Goal: Information Seeking & Learning: Learn about a topic

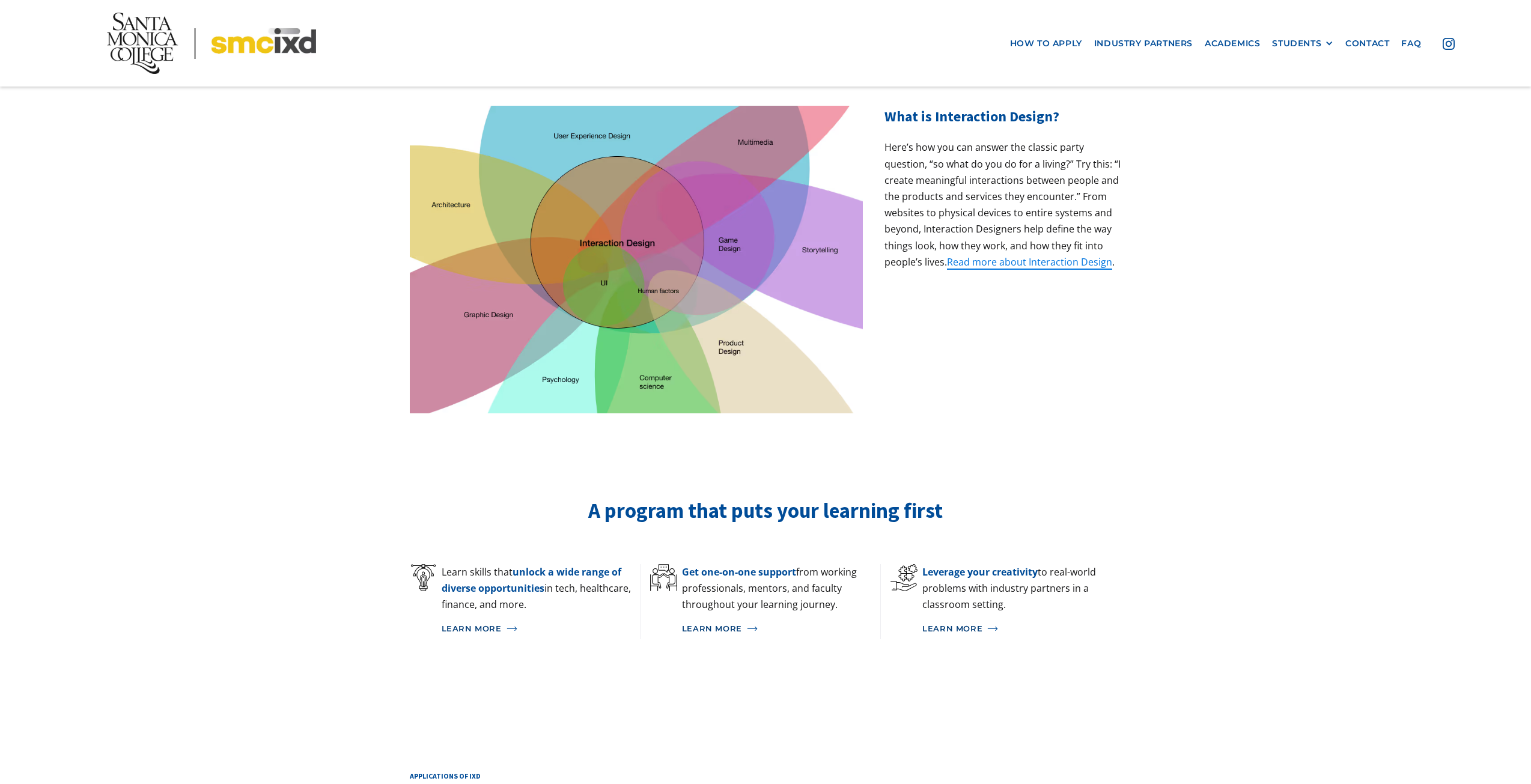
scroll to position [481, 0]
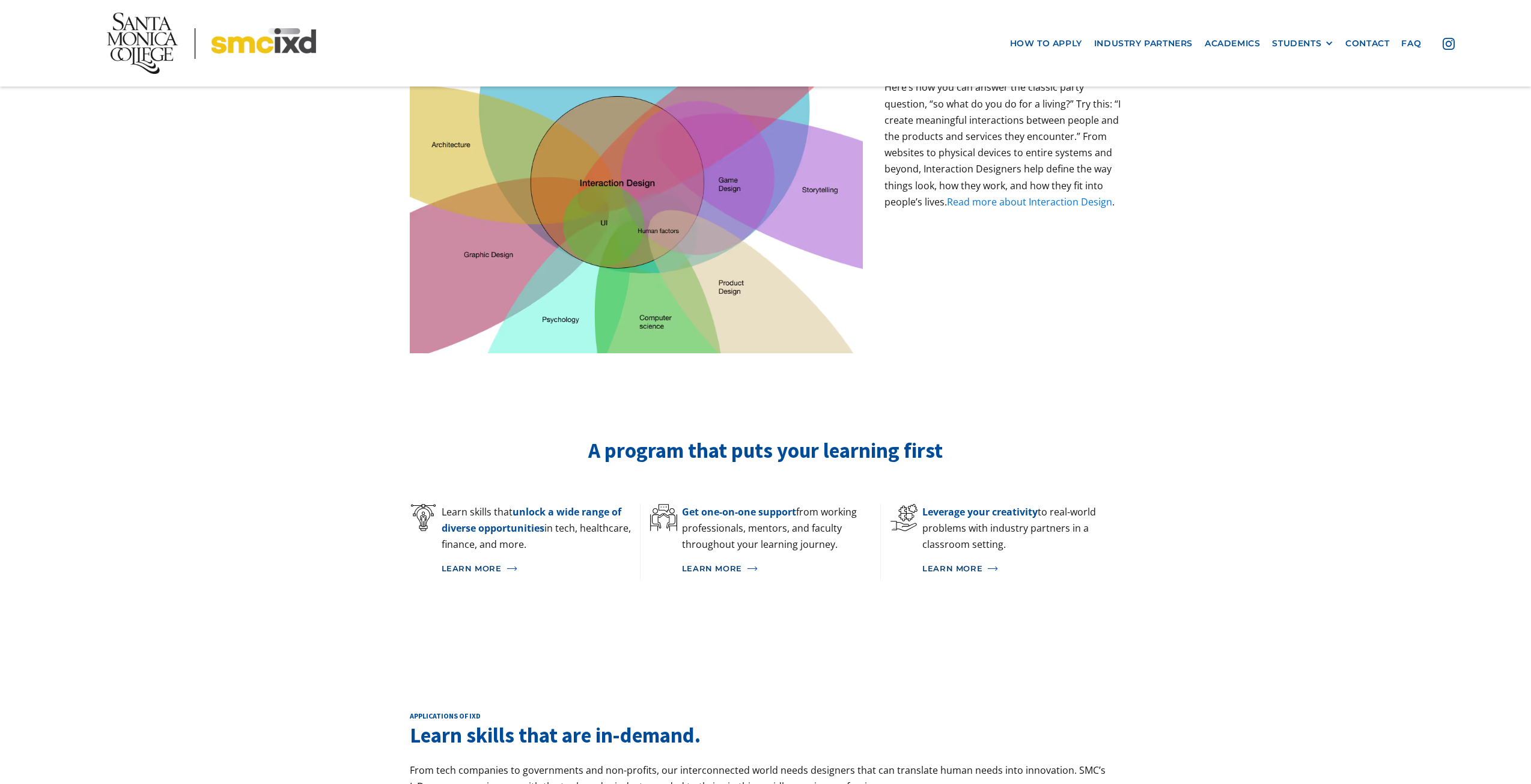
click at [1010, 195] on link "Read more about Interaction Design" at bounding box center [1030, 202] width 165 height 14
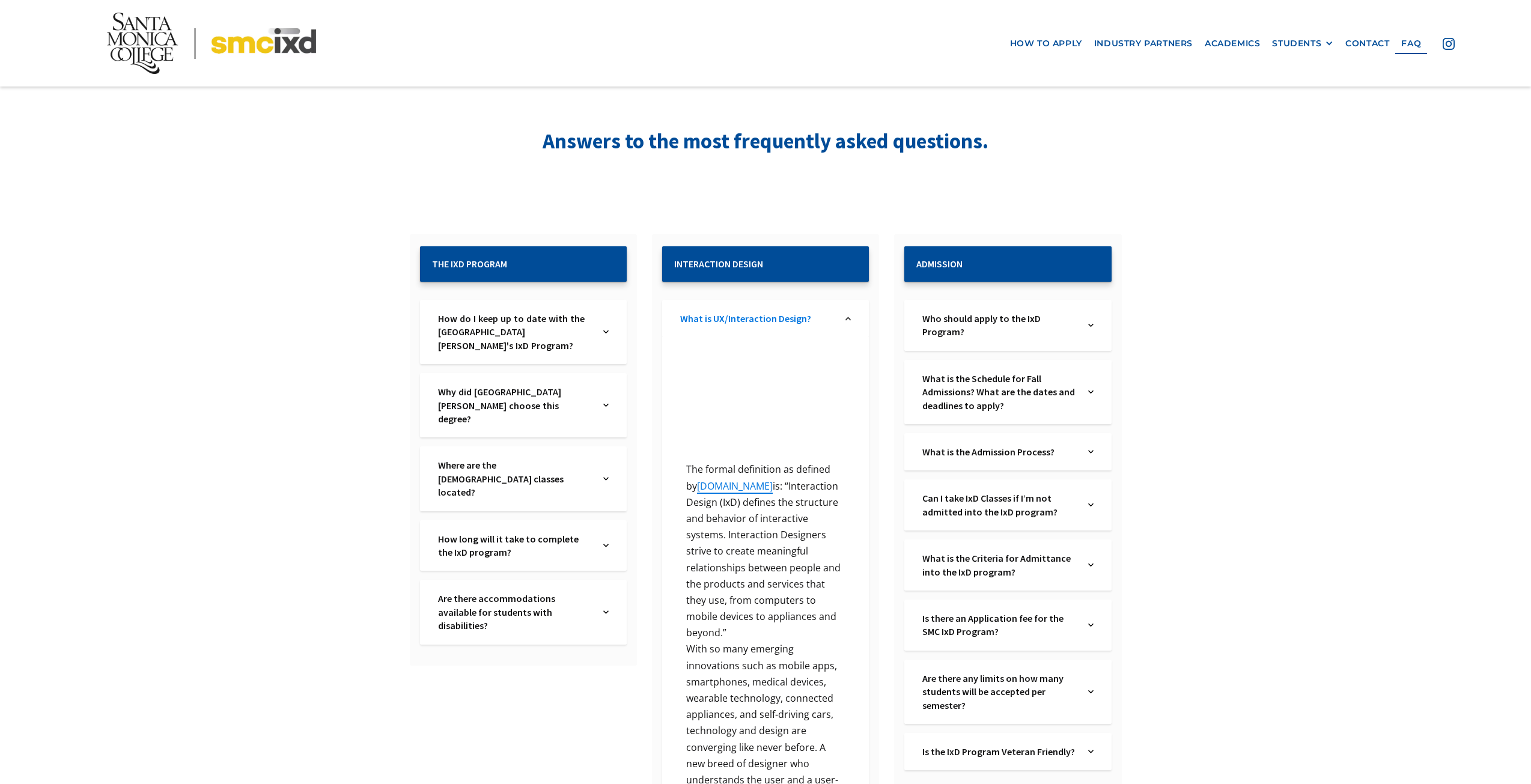
scroll to position [331, 0]
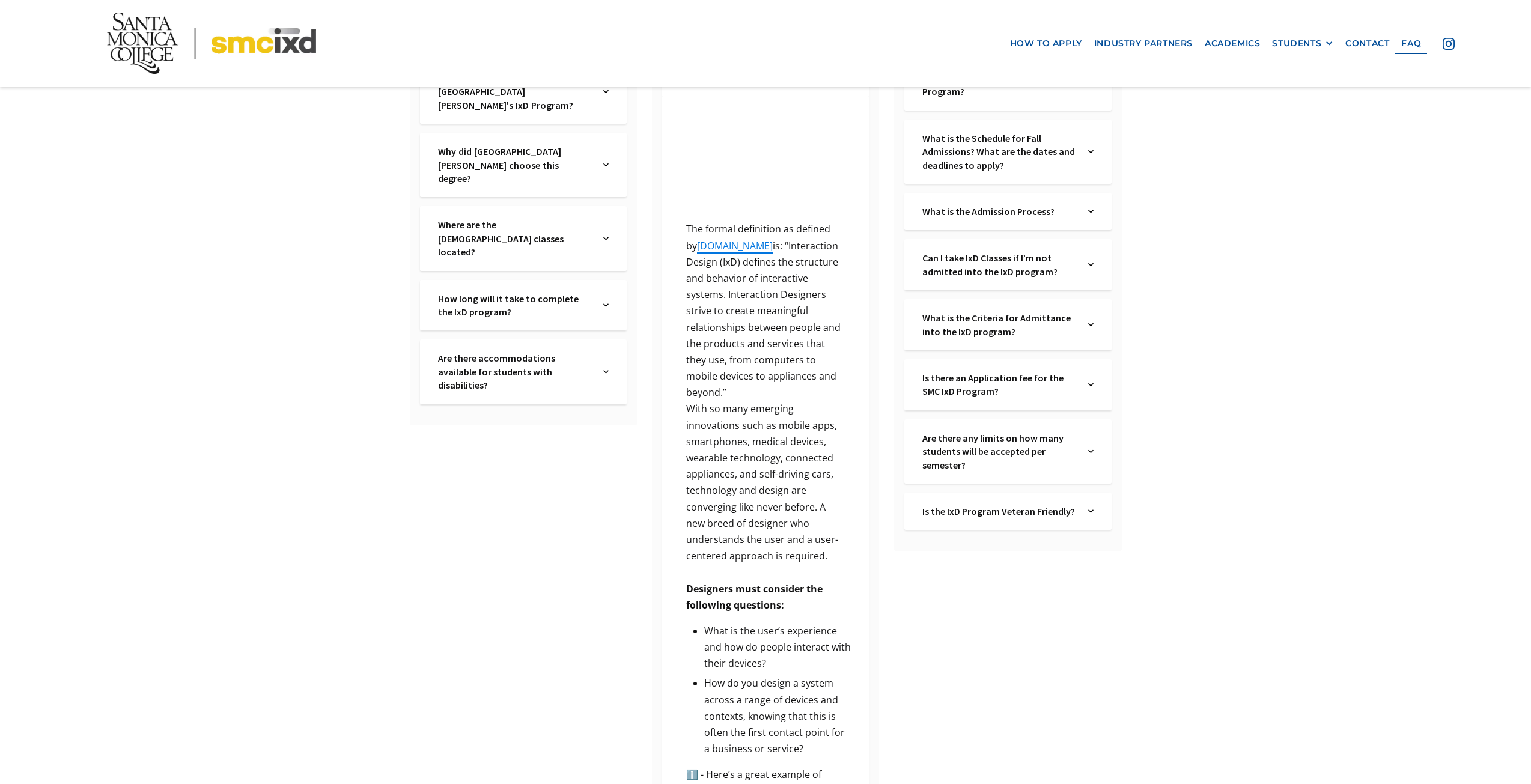
click at [770, 259] on p "The formal definition as defined by ixda.org is: “Interaction Design (IxD) defi…" at bounding box center [766, 311] width 170 height 180
click at [770, 249] on p "The formal definition as defined by ixda.org is: “Interaction Design (IxD) defi…" at bounding box center [766, 311] width 170 height 180
drag, startPoint x: 770, startPoint y: 249, endPoint x: 812, endPoint y: 251, distance: 42.0
click at [809, 251] on p "The formal definition as defined by ixda.org is: “Interaction Design (IxD) defi…" at bounding box center [766, 311] width 170 height 180
click at [824, 245] on p "The formal definition as defined by ixda.org is: “Interaction Design (IxD) defi…" at bounding box center [766, 311] width 170 height 180
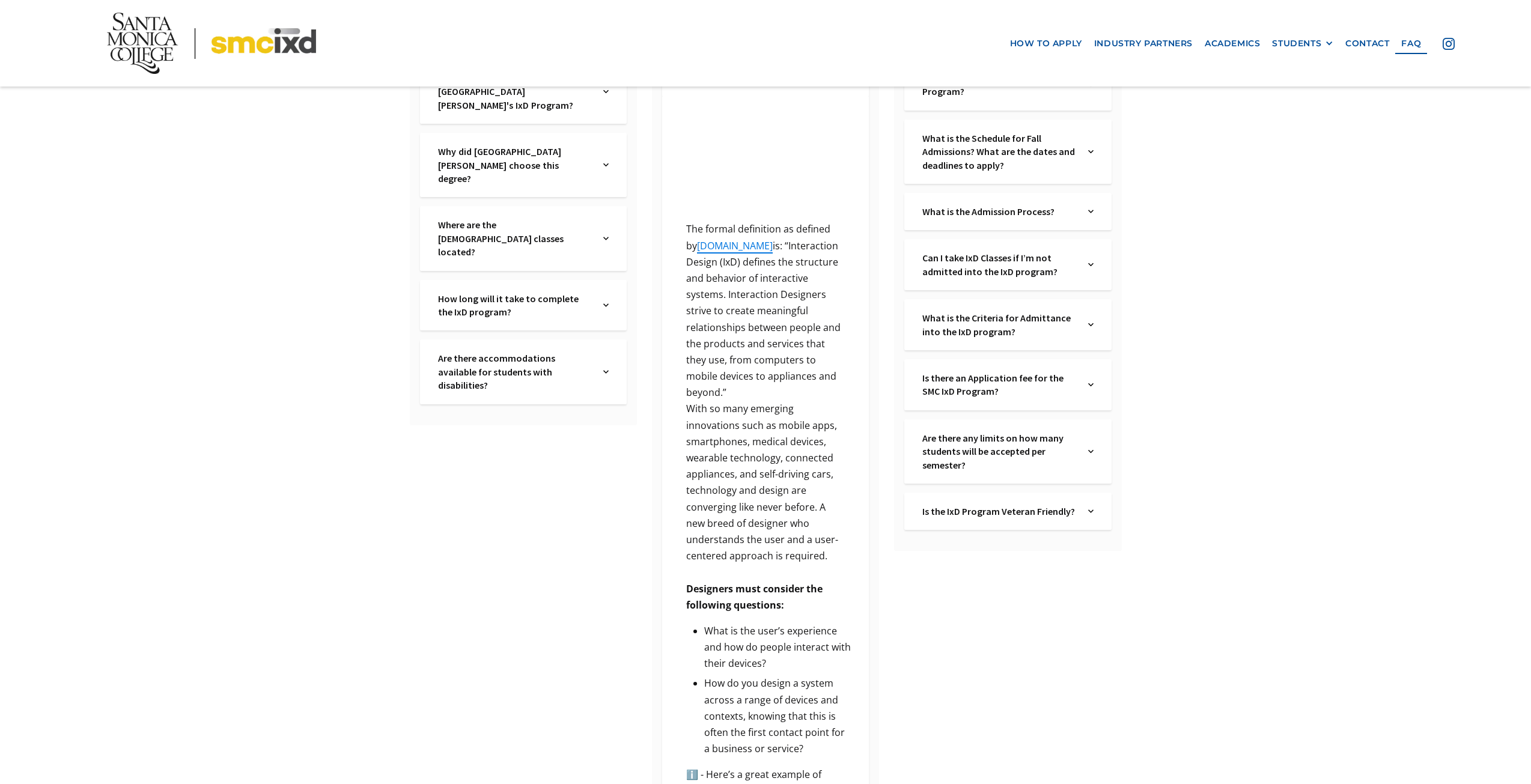
click at [759, 245] on p "The formal definition as defined by ixda.org is: “Interaction Design (IxD) defi…" at bounding box center [766, 311] width 170 height 180
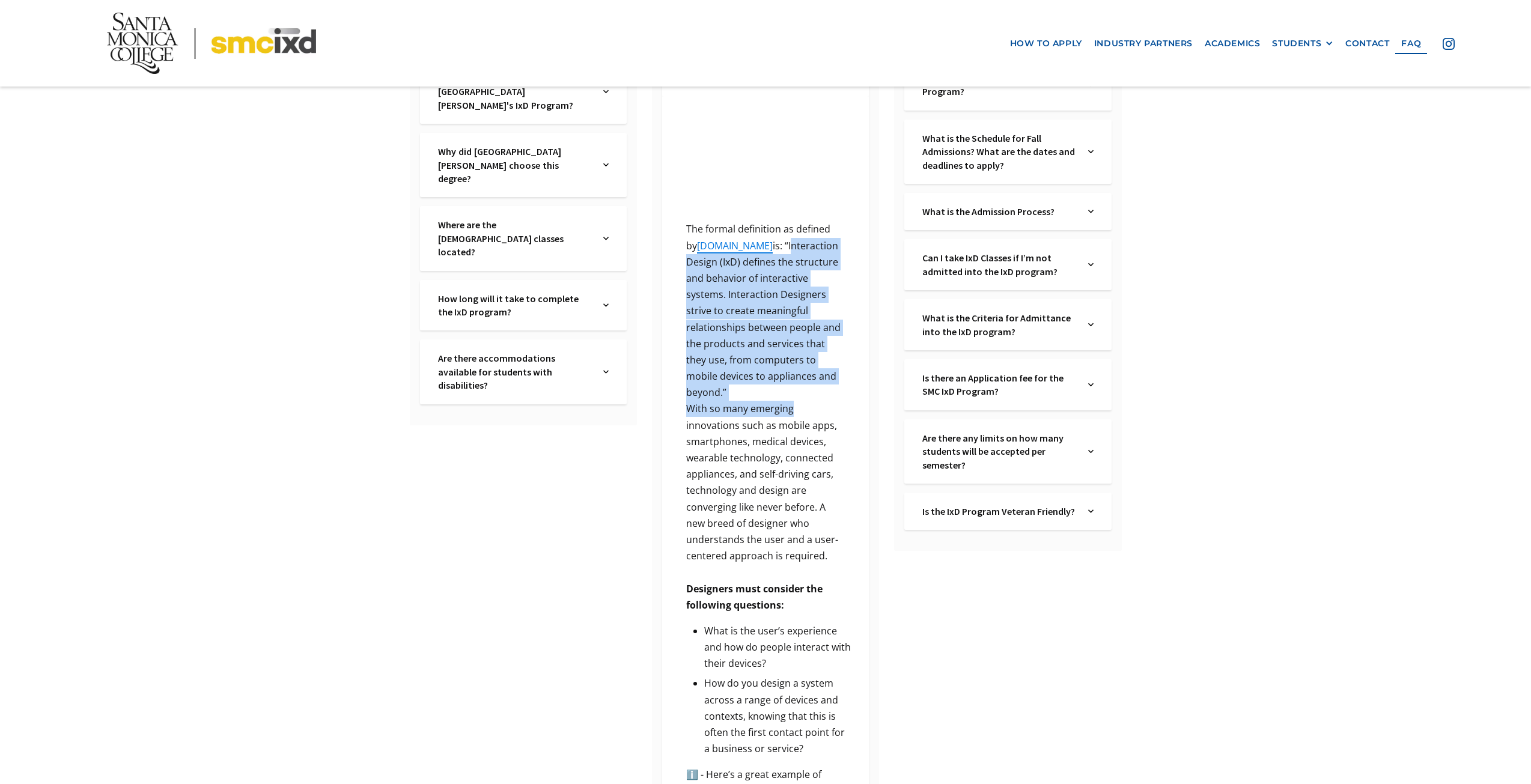
drag, startPoint x: 759, startPoint y: 245, endPoint x: 815, endPoint y: 397, distance: 162.0
click at [815, 397] on div "‍ The formal definition as defined by ixda.org is: “Interaction Design (IxD) de…" at bounding box center [766, 481] width 207 height 769
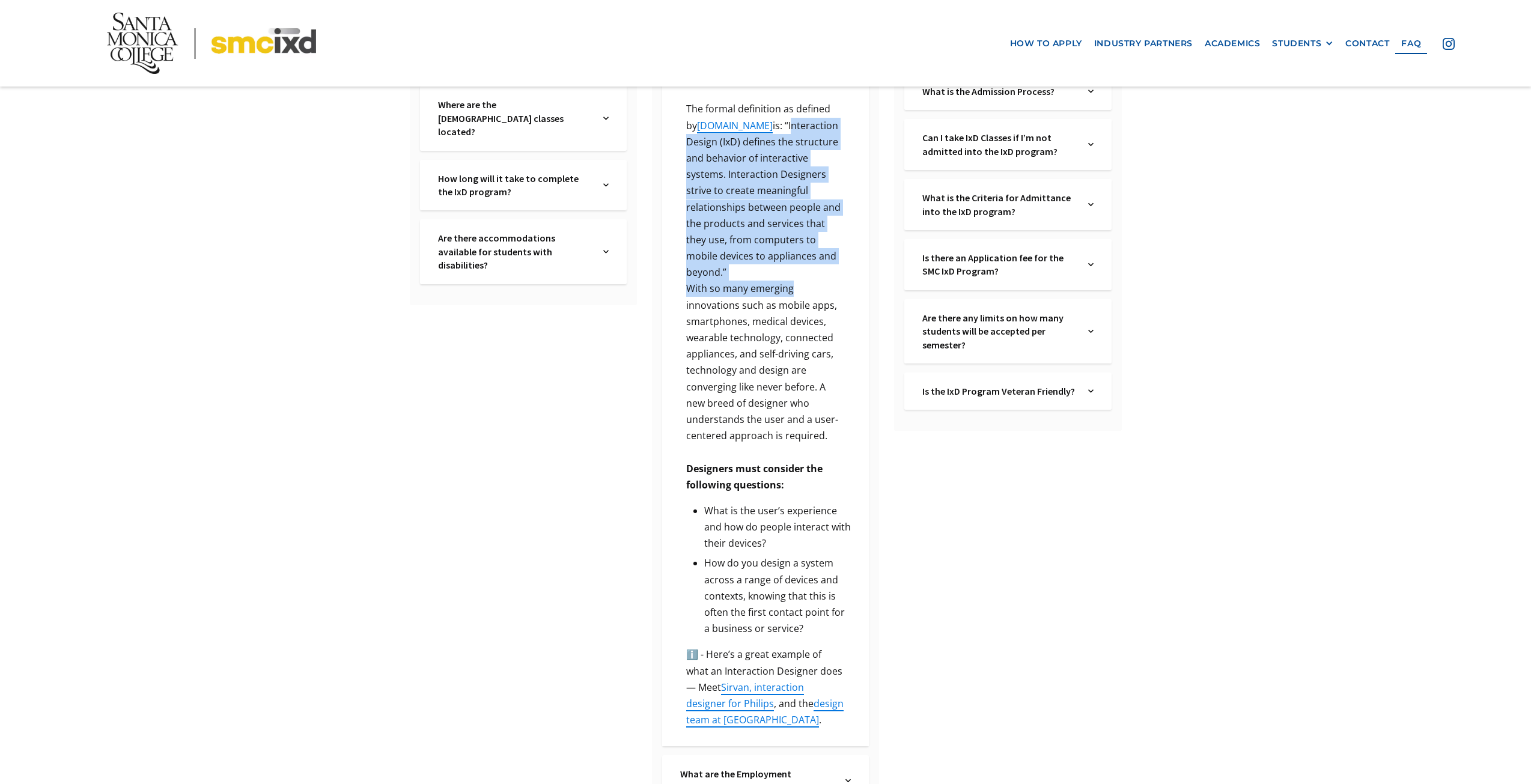
click at [797, 280] on p "With so many emerging innovations such as mobile apps, smartphones, medical dev…" at bounding box center [766, 362] width 170 height 164
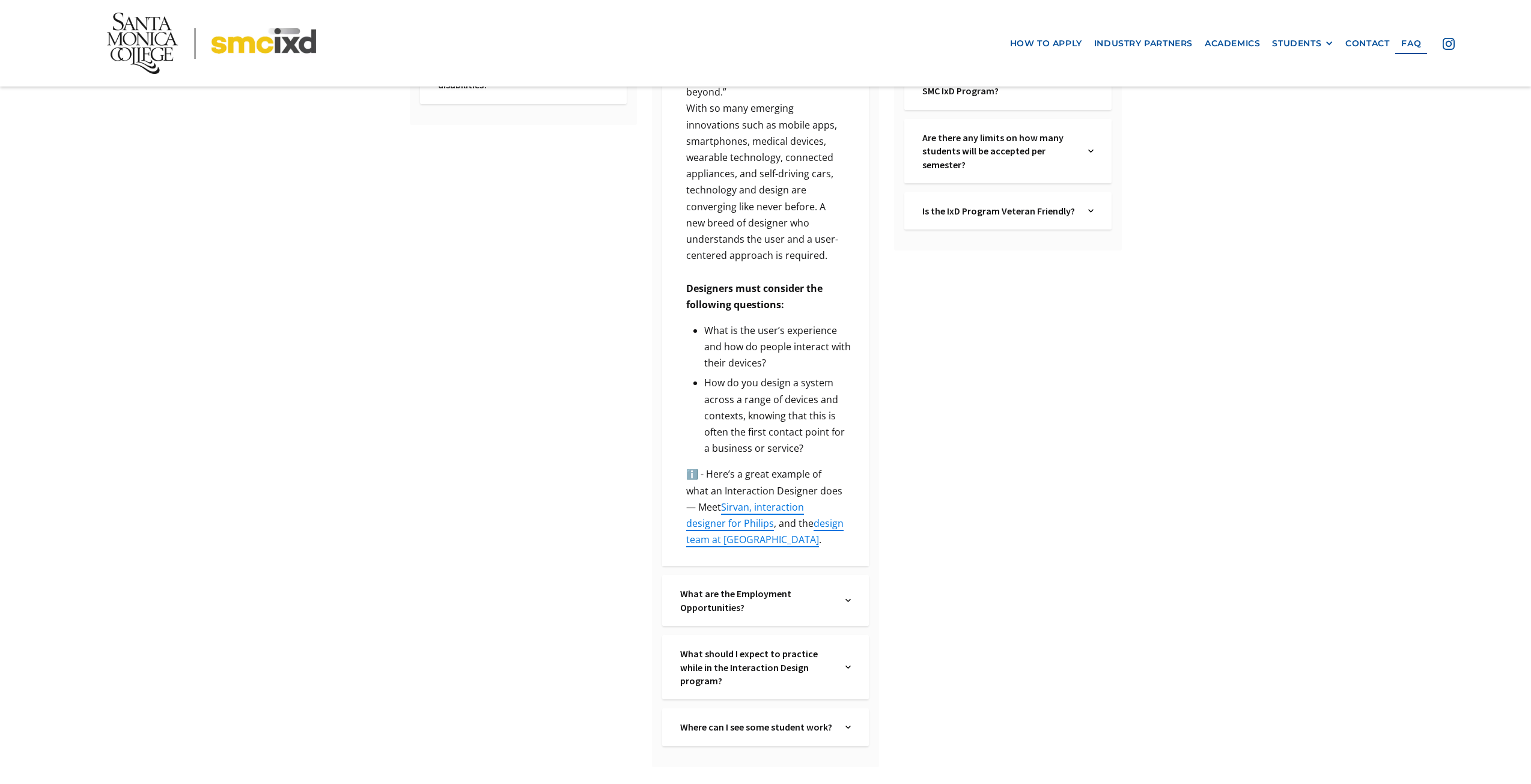
scroll to position [812, 0]
